Goal: Transaction & Acquisition: Subscribe to service/newsletter

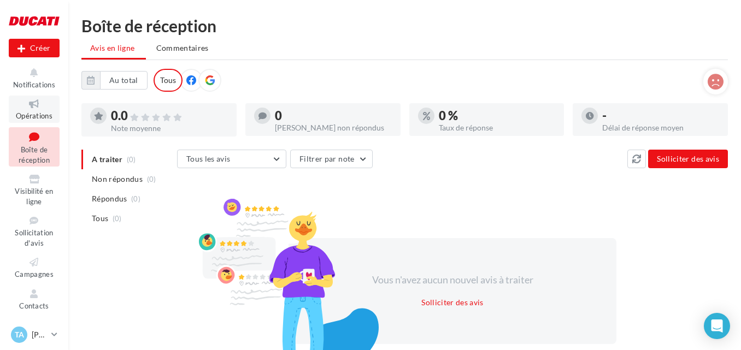
click at [41, 99] on icon at bounding box center [34, 104] width 44 height 13
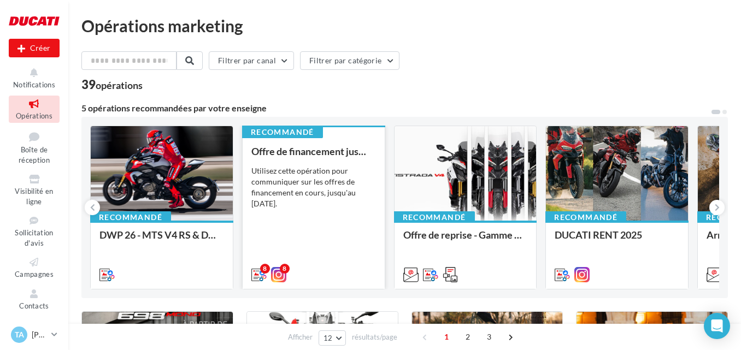
click at [327, 169] on div "Utilisez cette opération pour communiquer sur les offres de financement en cour…" at bounding box center [313, 188] width 125 height 44
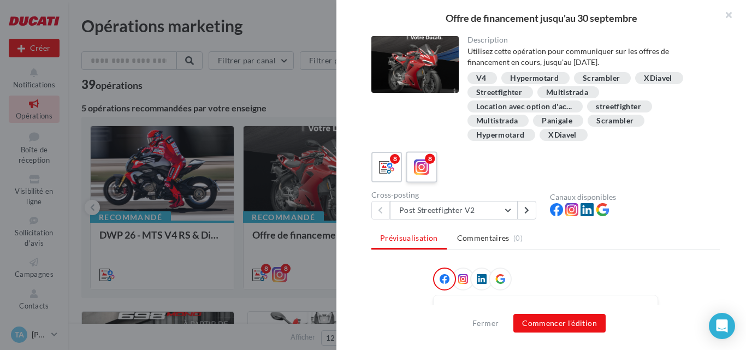
click at [420, 166] on icon at bounding box center [422, 168] width 16 height 16
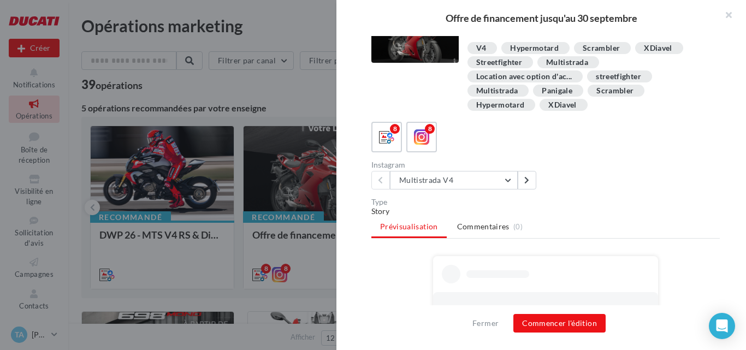
scroll to position [19, 0]
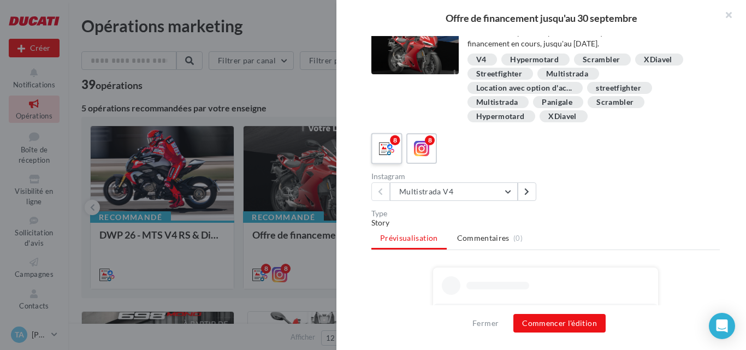
click at [378, 144] on div "8" at bounding box center [387, 149] width 20 height 20
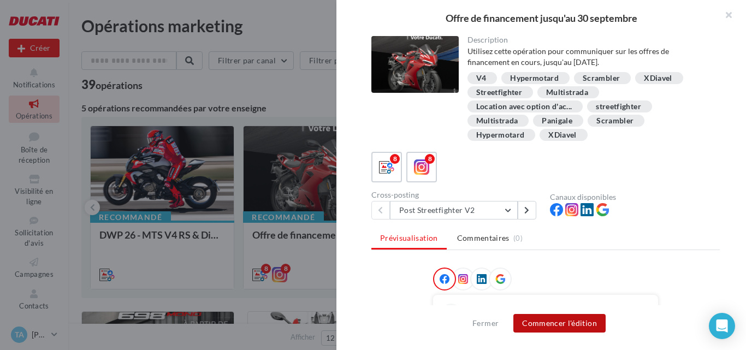
click at [559, 327] on button "Commencer l'édition" at bounding box center [560, 323] width 92 height 19
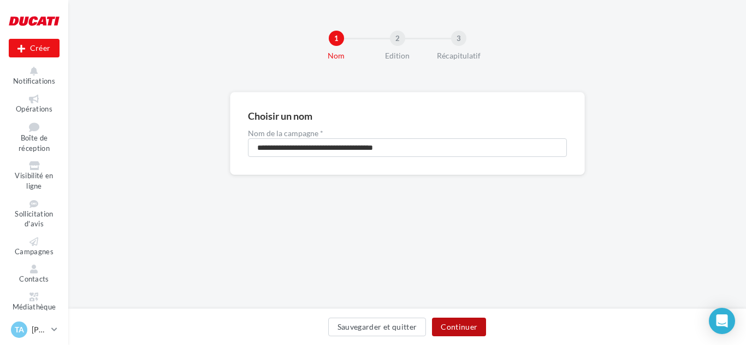
click at [452, 326] on button "Continuer" at bounding box center [459, 326] width 54 height 19
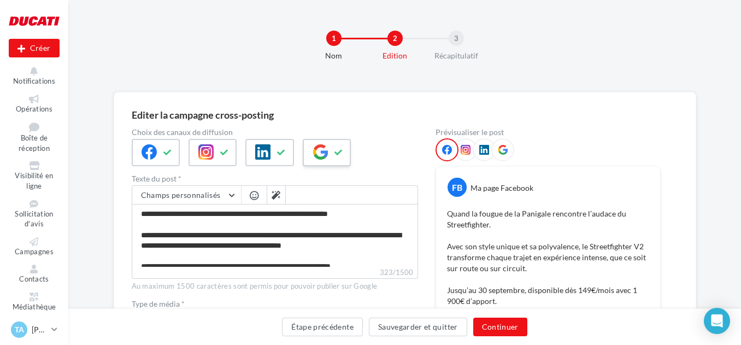
click at [317, 155] on icon at bounding box center [320, 151] width 15 height 15
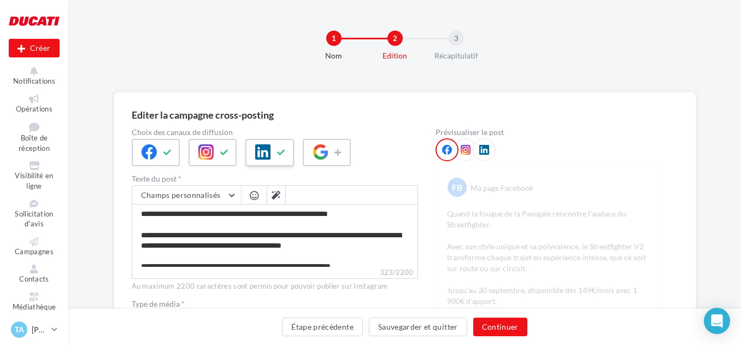
click at [280, 148] on button at bounding box center [281, 152] width 13 height 16
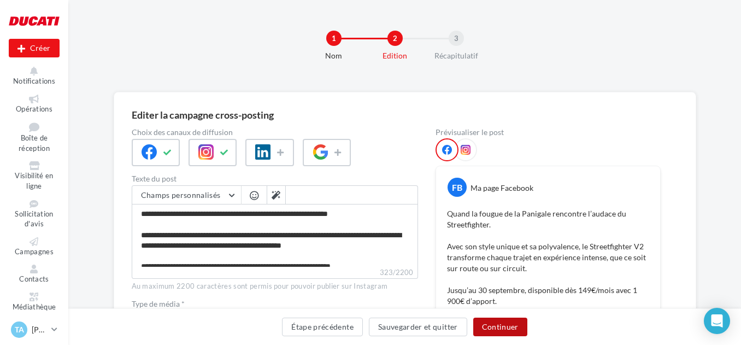
click at [501, 324] on button "Continuer" at bounding box center [500, 326] width 54 height 19
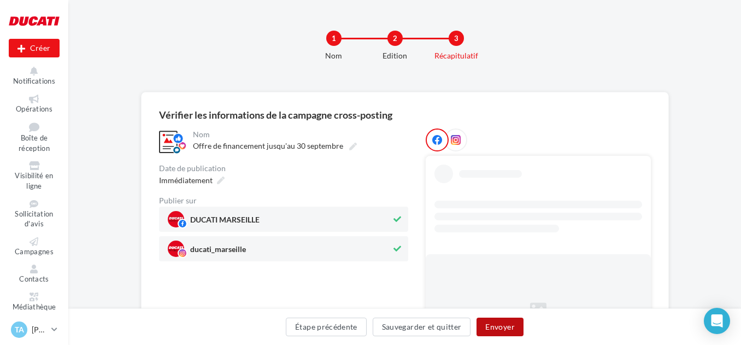
click at [487, 321] on button "Envoyer" at bounding box center [500, 326] width 46 height 19
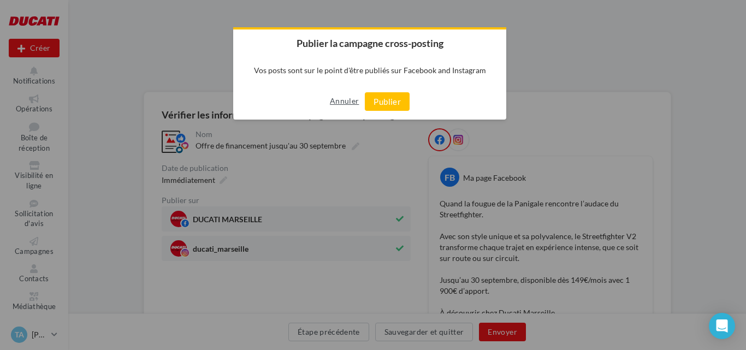
click at [342, 97] on button "Annuler" at bounding box center [344, 100] width 29 height 17
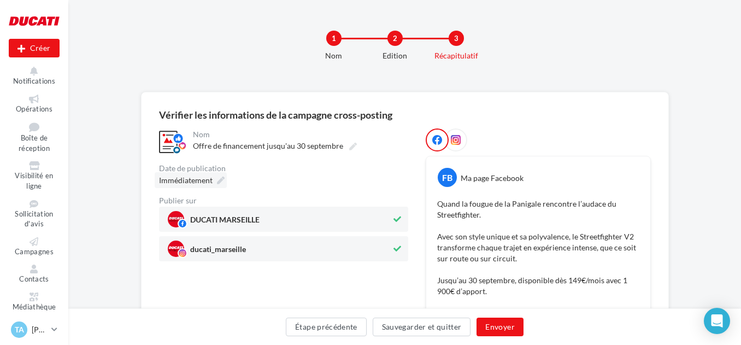
click at [217, 180] on icon at bounding box center [221, 181] width 8 height 8
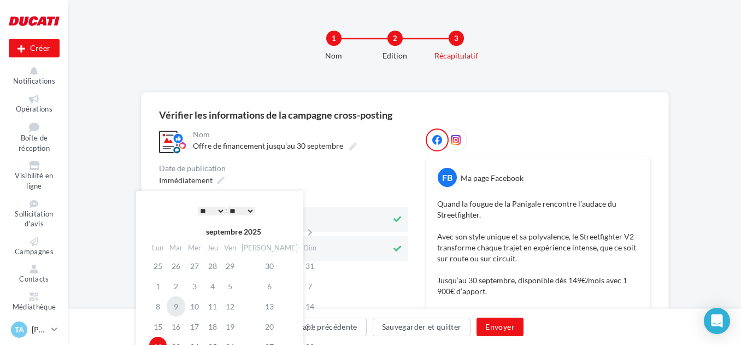
scroll to position [55, 0]
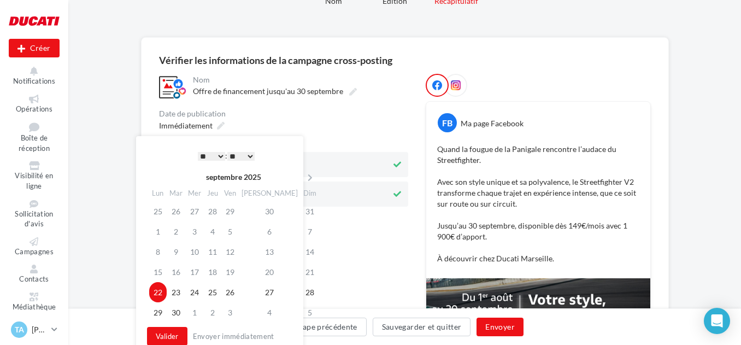
click at [215, 152] on select "* * * * * * * * * * ** ** ** ** ** ** ** ** ** ** ** ** ** **" at bounding box center [211, 156] width 27 height 9
click at [165, 338] on button "Valider" at bounding box center [167, 336] width 40 height 19
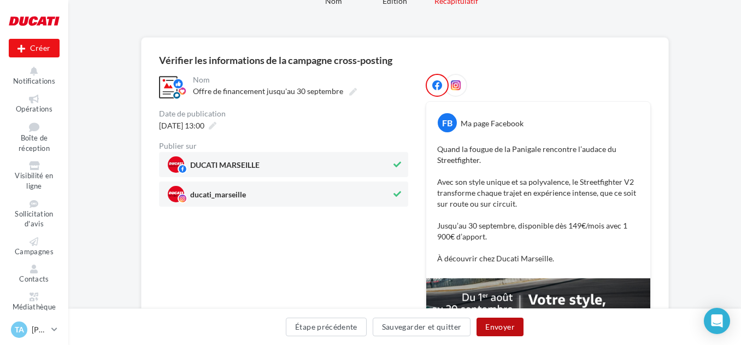
click at [500, 324] on button "Envoyer" at bounding box center [500, 326] width 46 height 19
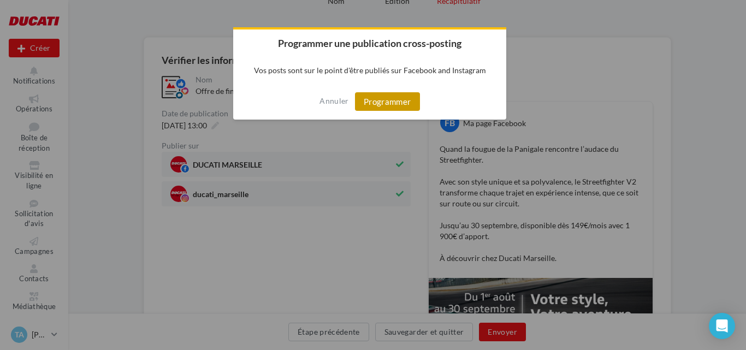
click at [395, 104] on button "Programmer" at bounding box center [387, 101] width 65 height 19
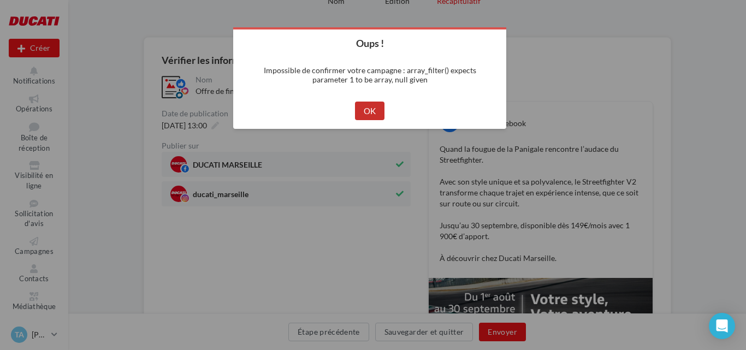
click at [365, 107] on button "OK" at bounding box center [370, 111] width 30 height 19
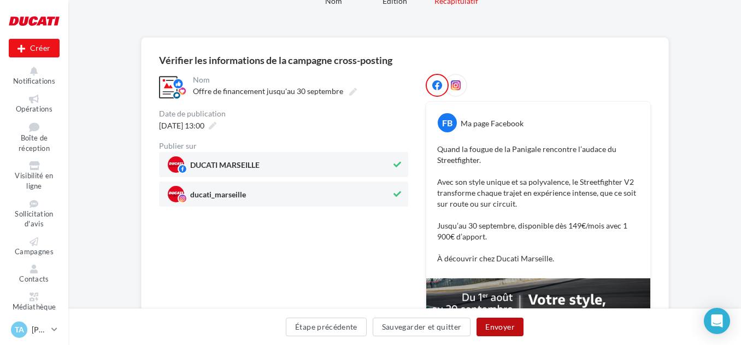
click at [490, 327] on button "Envoyer" at bounding box center [500, 326] width 46 height 19
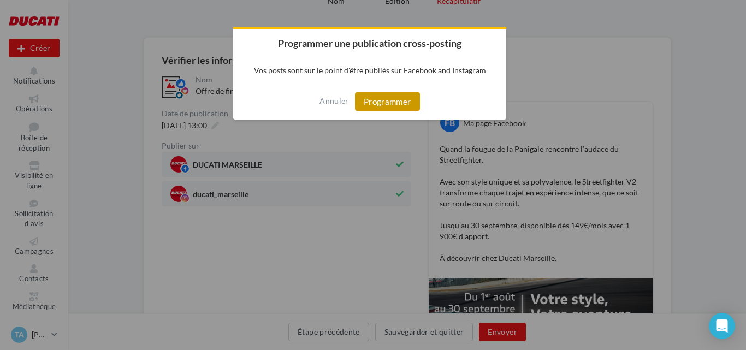
click at [399, 110] on button "Programmer" at bounding box center [387, 101] width 65 height 19
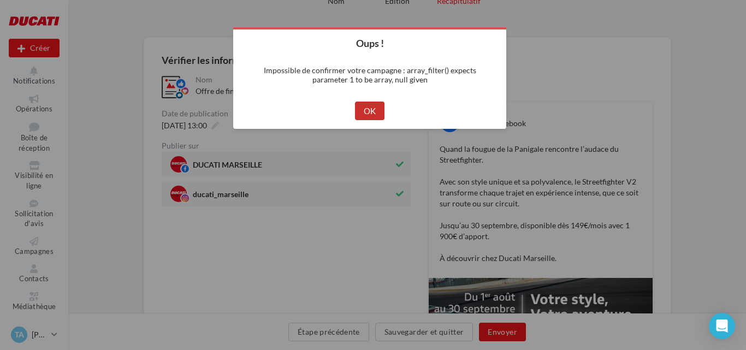
click at [375, 110] on button "OK" at bounding box center [370, 111] width 30 height 19
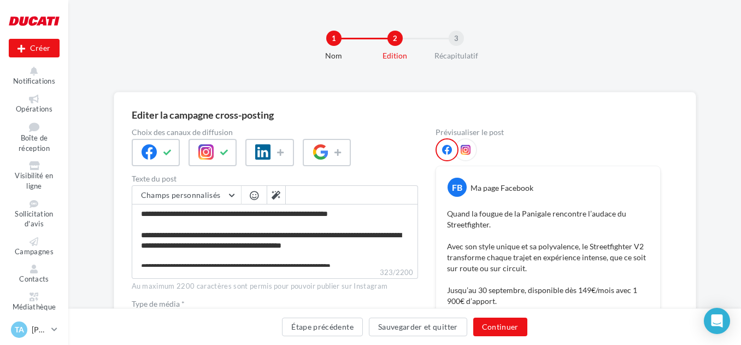
click at [516, 336] on div "Étape précédente Sauvegarder et quitter Continuer" at bounding box center [404, 328] width 655 height 23
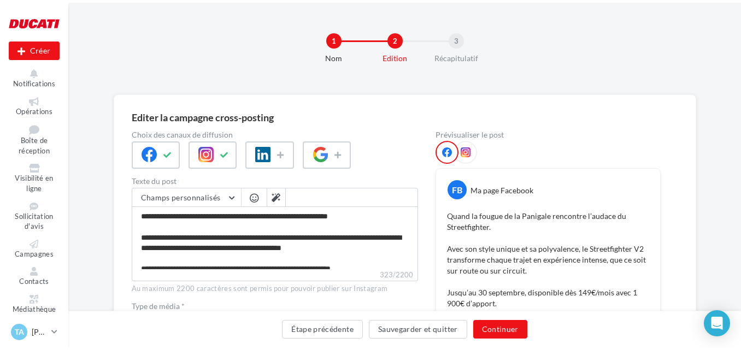
scroll to position [31, 0]
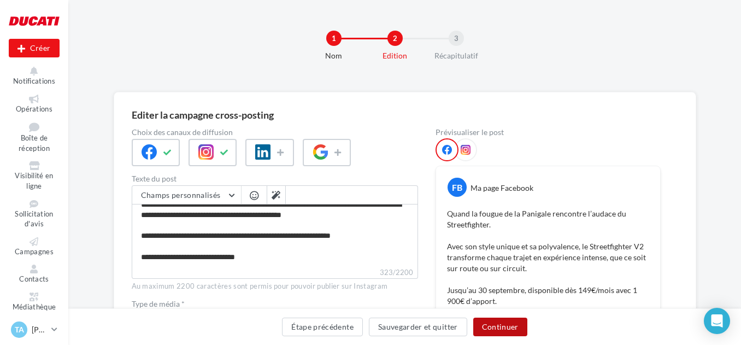
click at [495, 324] on button "Continuer" at bounding box center [500, 326] width 54 height 19
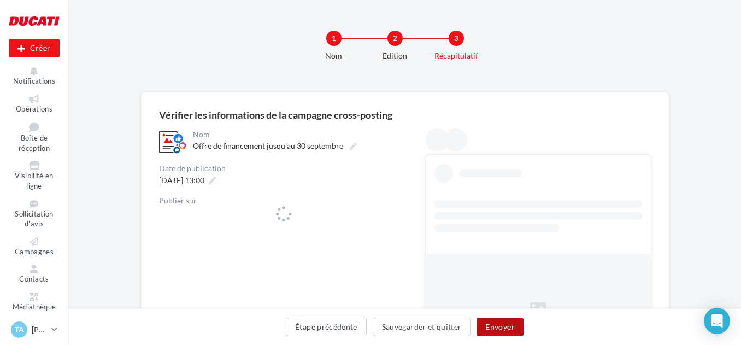
click at [495, 324] on button "Envoyer" at bounding box center [500, 326] width 46 height 19
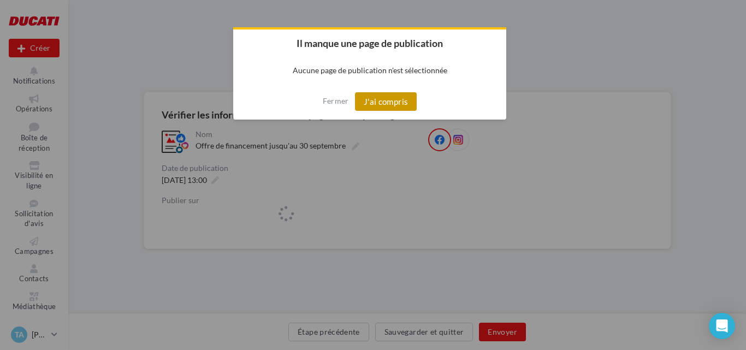
click at [369, 95] on button "J'ai compris" at bounding box center [386, 101] width 62 height 19
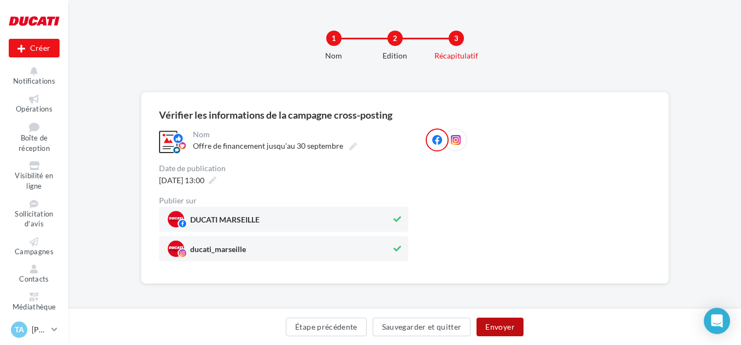
click at [509, 321] on button "Envoyer" at bounding box center [500, 326] width 46 height 19
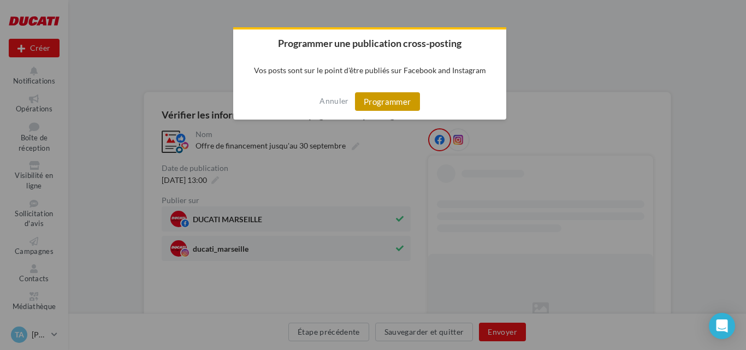
click at [395, 107] on button "Programmer" at bounding box center [387, 101] width 65 height 19
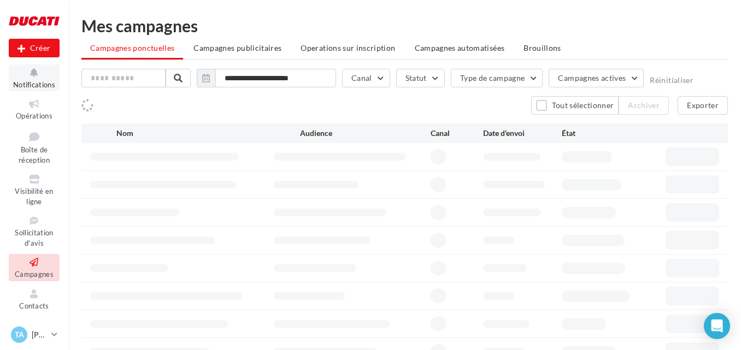
click at [40, 75] on icon at bounding box center [34, 73] width 44 height 13
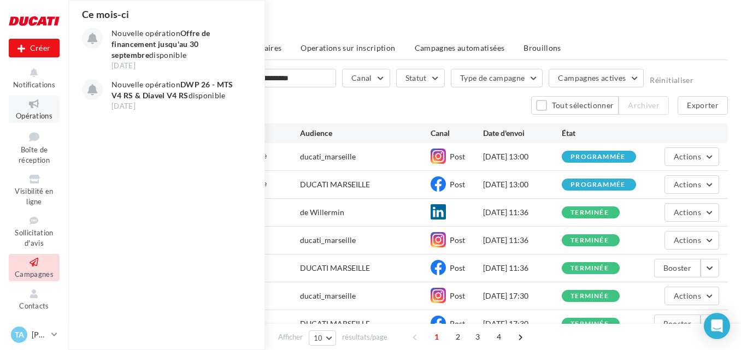
click at [33, 99] on icon at bounding box center [34, 104] width 44 height 13
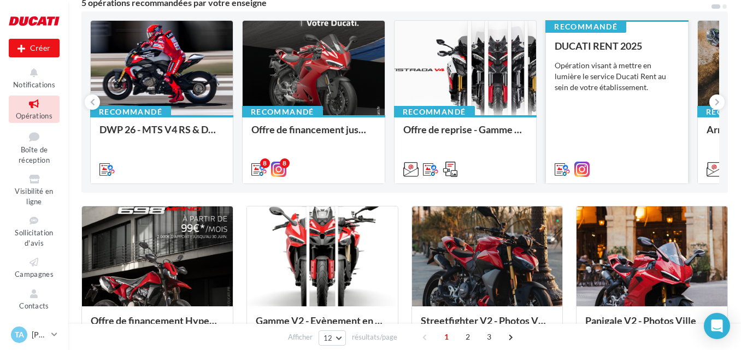
scroll to position [109, 0]
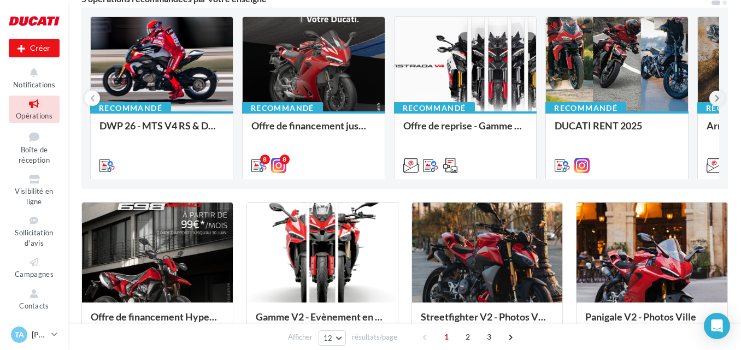
click at [720, 97] on button at bounding box center [716, 98] width 15 height 15
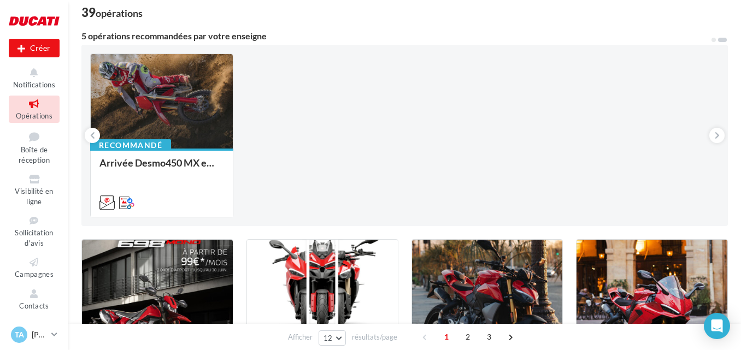
scroll to position [55, 0]
